Goal: Task Accomplishment & Management: Use online tool/utility

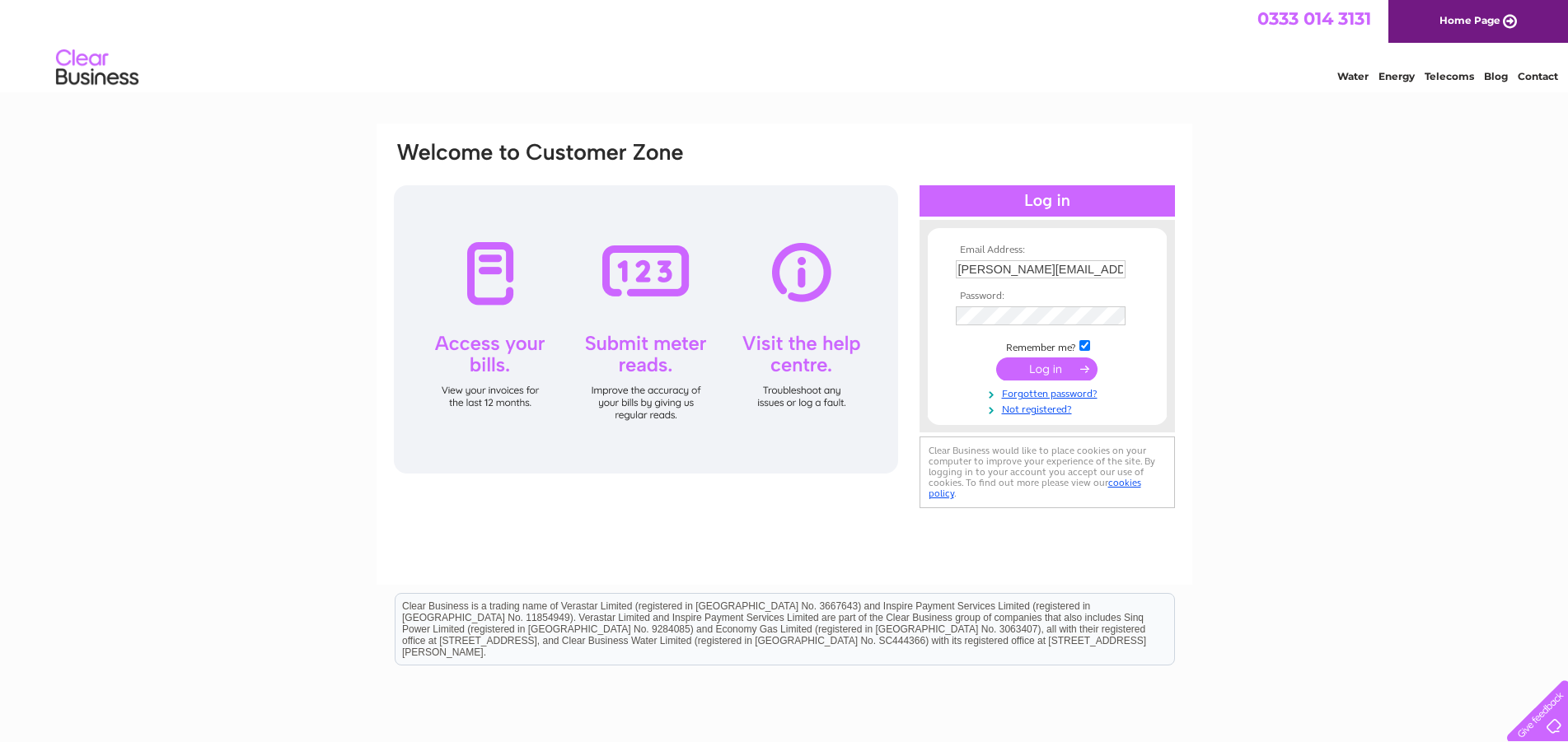
click at [1035, 369] on input "submit" at bounding box center [1046, 369] width 102 height 23
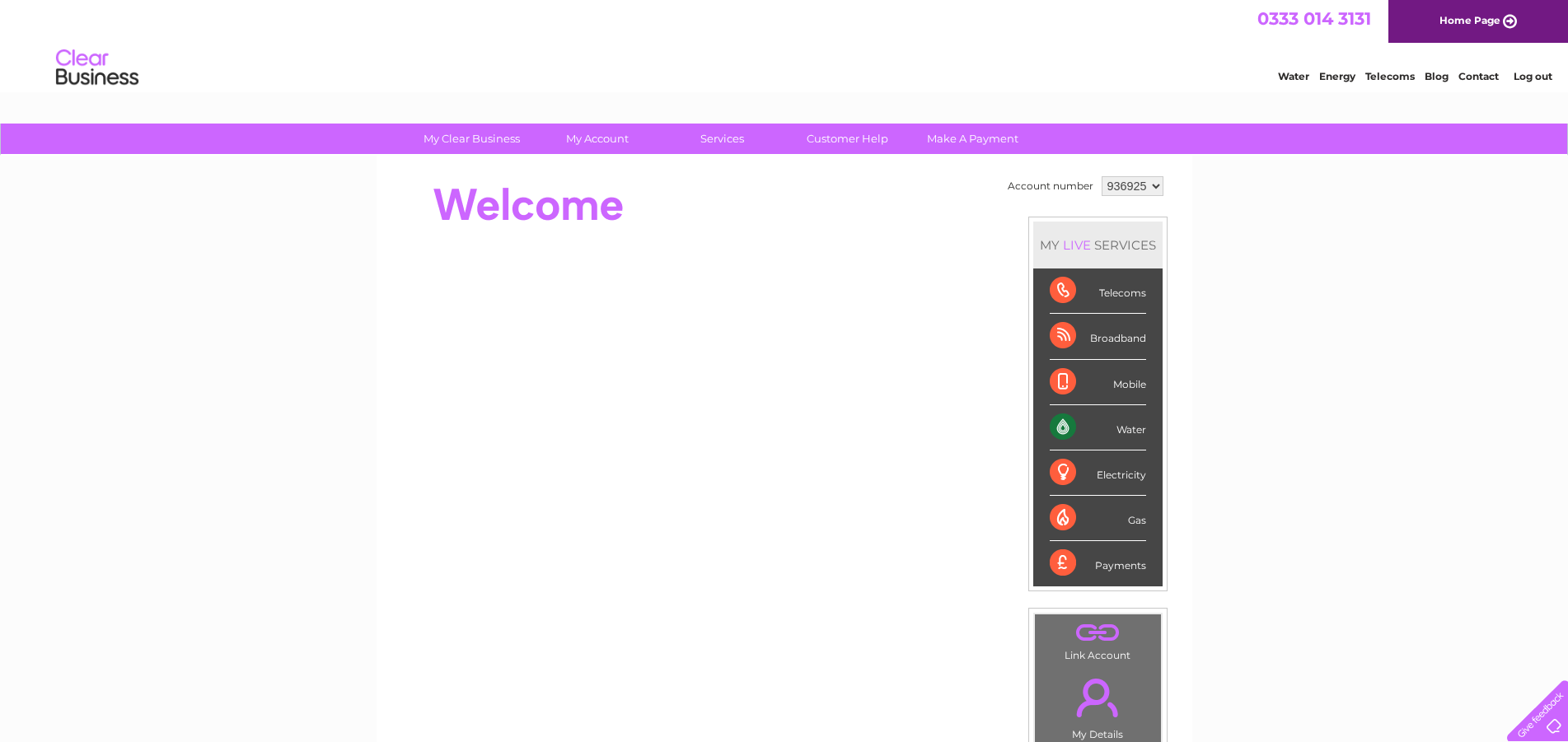
click at [1058, 418] on div "Water" at bounding box center [1097, 428] width 97 height 45
click at [1058, 423] on div "Water" at bounding box center [1097, 428] width 97 height 45
click at [1059, 423] on div "Water" at bounding box center [1097, 428] width 97 height 45
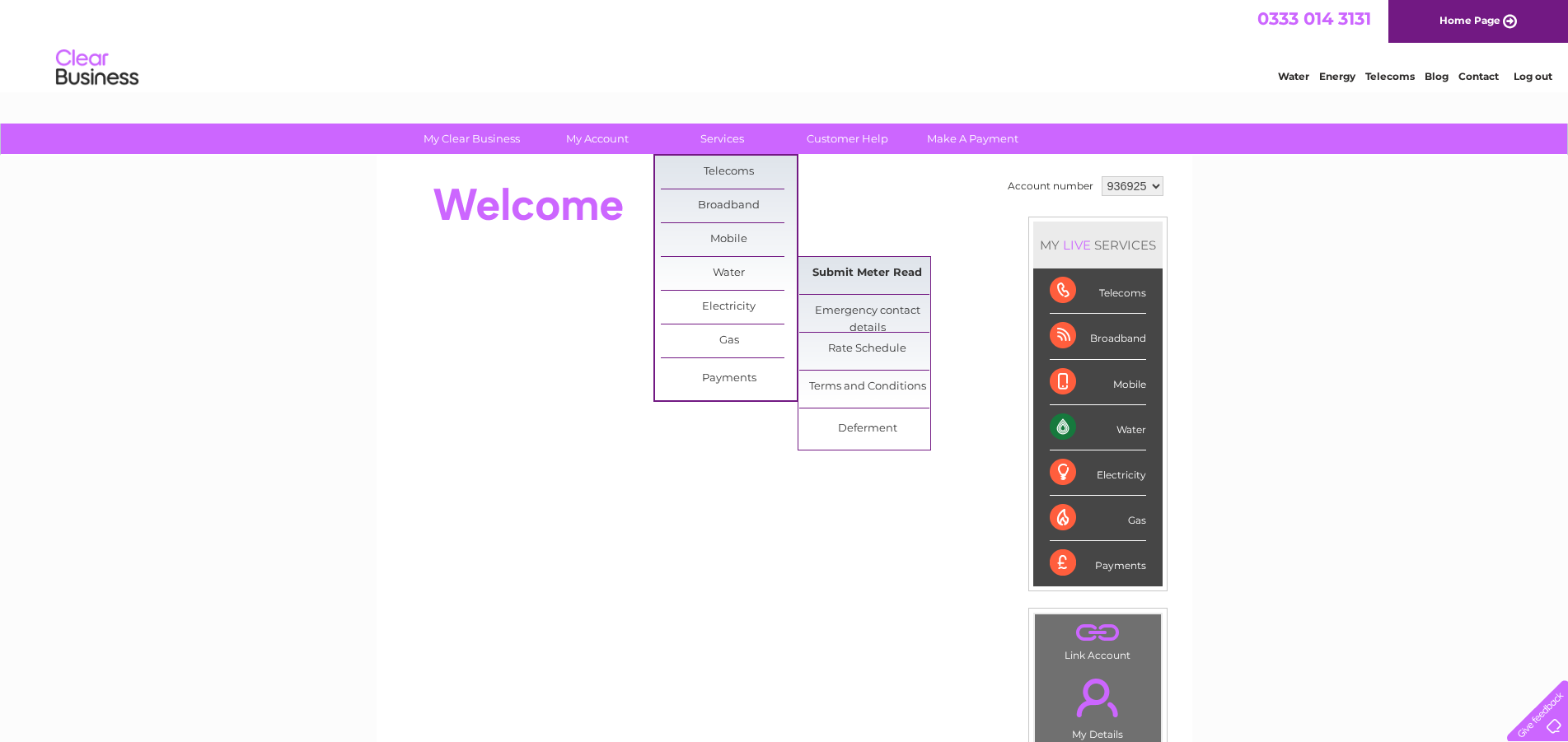
click at [872, 266] on link "Submit Meter Read" at bounding box center [867, 273] width 136 height 33
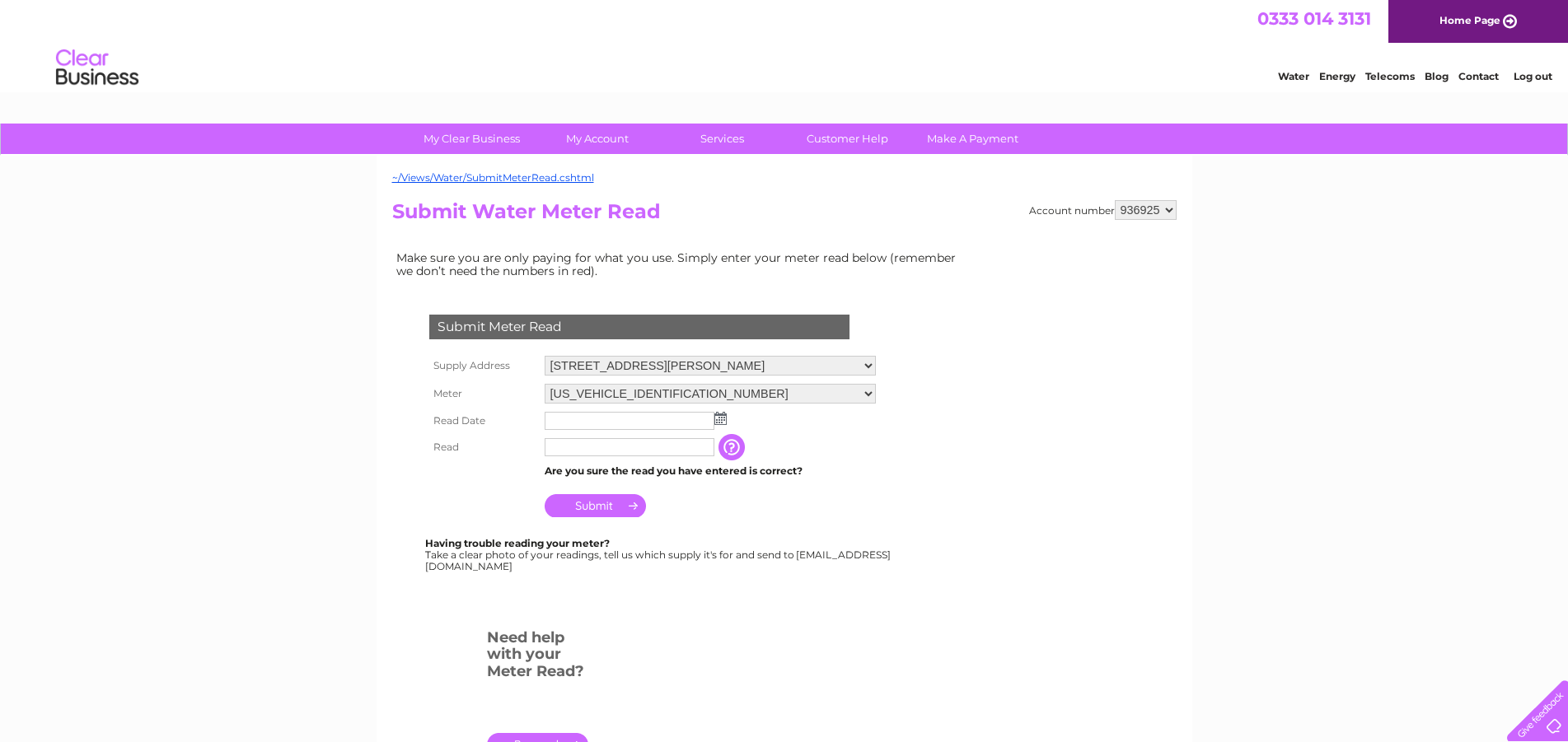
click at [719, 417] on img at bounding box center [720, 418] width 13 height 13
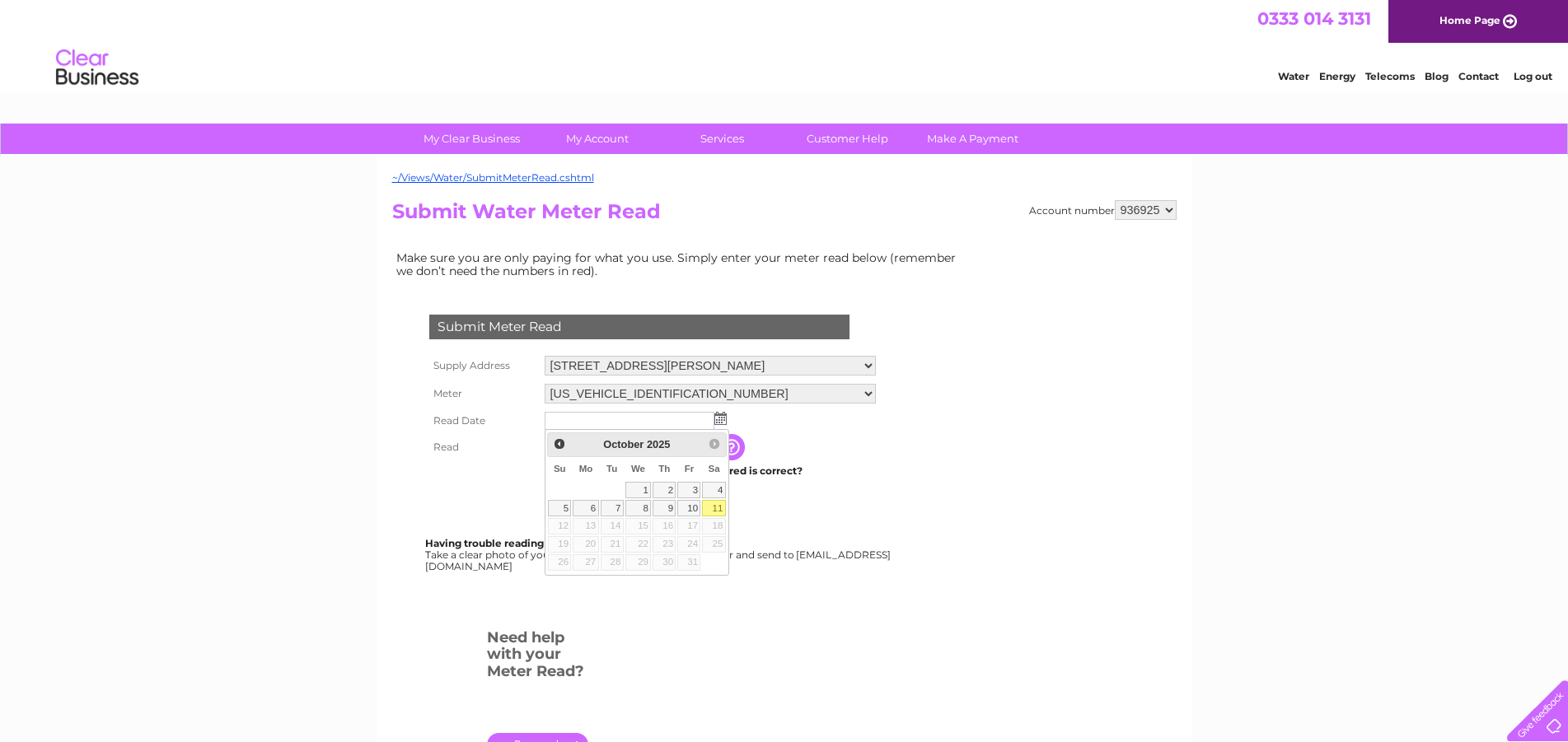
click at [715, 510] on link "11" at bounding box center [713, 508] width 23 height 17
type input "2025/10/11"
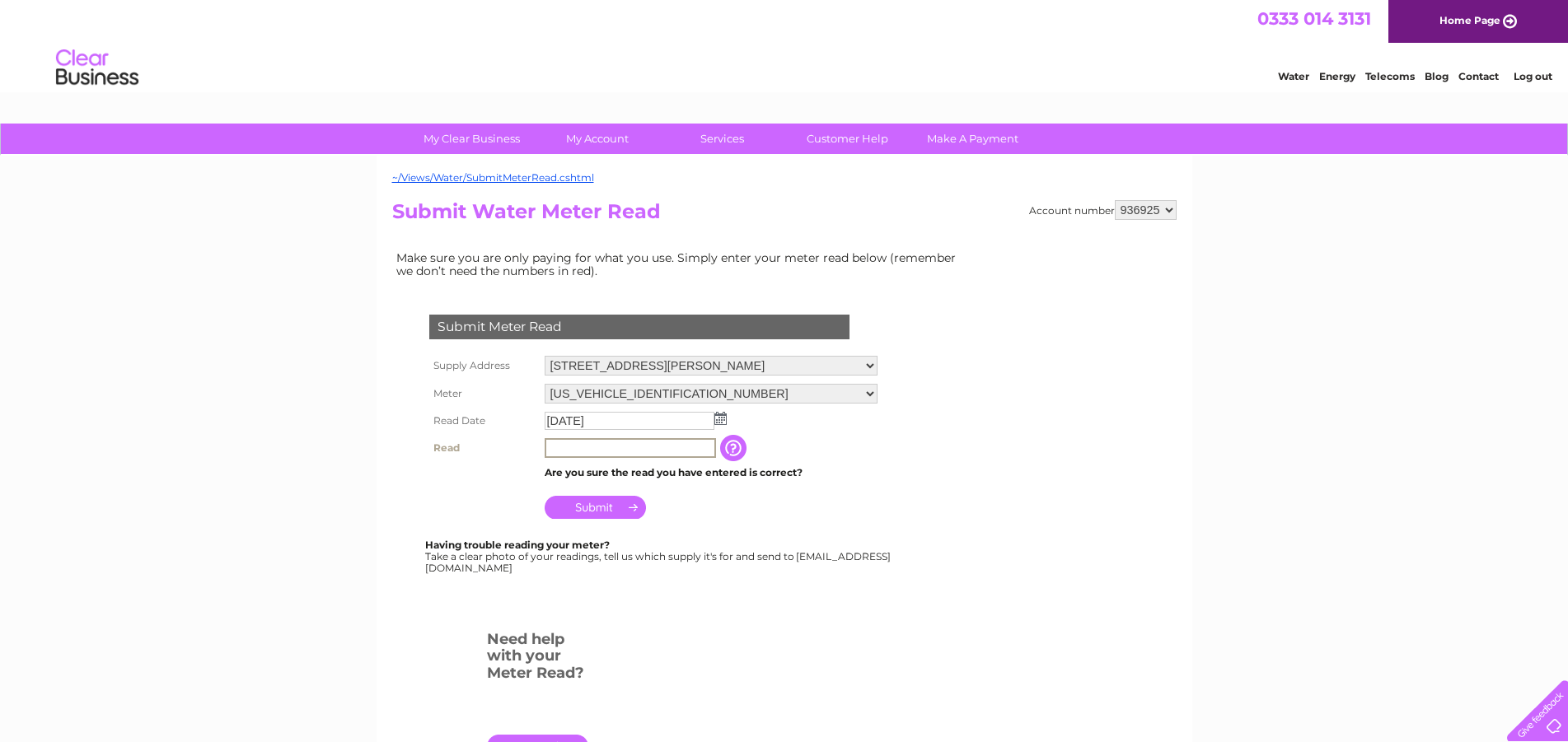
click at [567, 447] on input "text" at bounding box center [629, 448] width 171 height 20
type input "00030"
click at [607, 509] on input "Submit" at bounding box center [595, 506] width 102 height 23
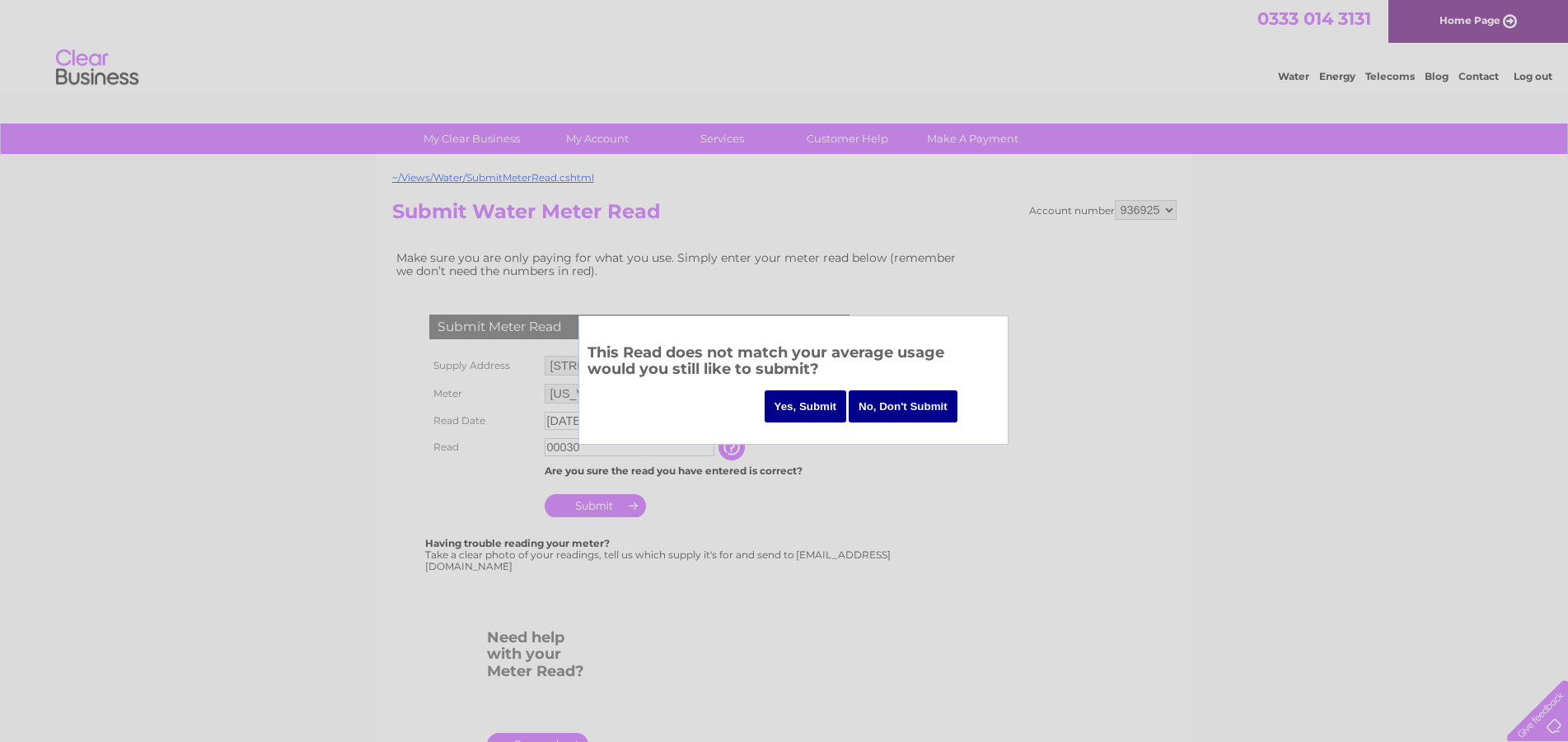
click at [804, 412] on input "Yes, Submit" at bounding box center [806, 406] width 82 height 32
